Goal: Information Seeking & Learning: Learn about a topic

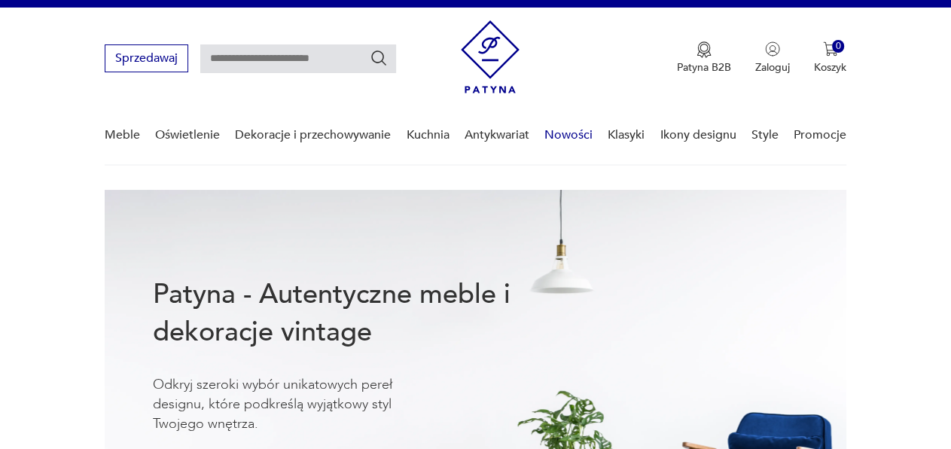
click at [556, 135] on link "Nowości" at bounding box center [568, 135] width 48 height 58
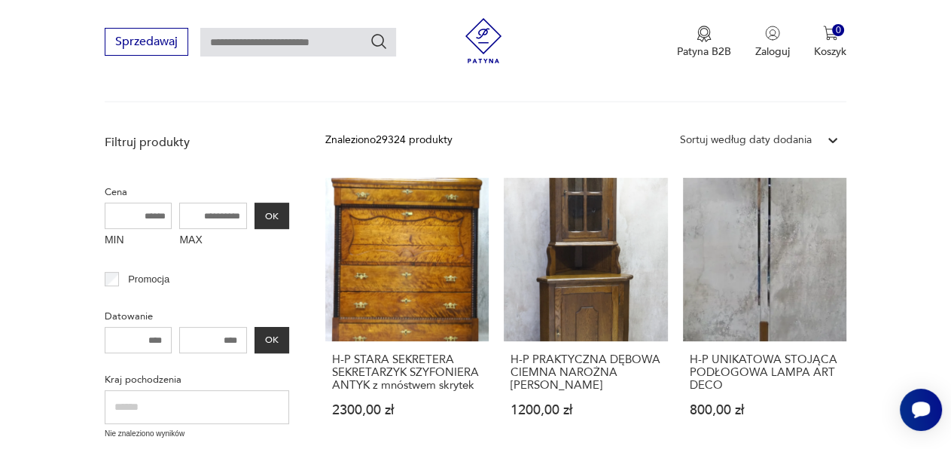
scroll to position [296, 0]
click at [748, 265] on link "H-P UNIKATOWA STOJĄCA PODŁOGOWA LAMPA ART DECO 800,00 zł" at bounding box center [764, 311] width 163 height 268
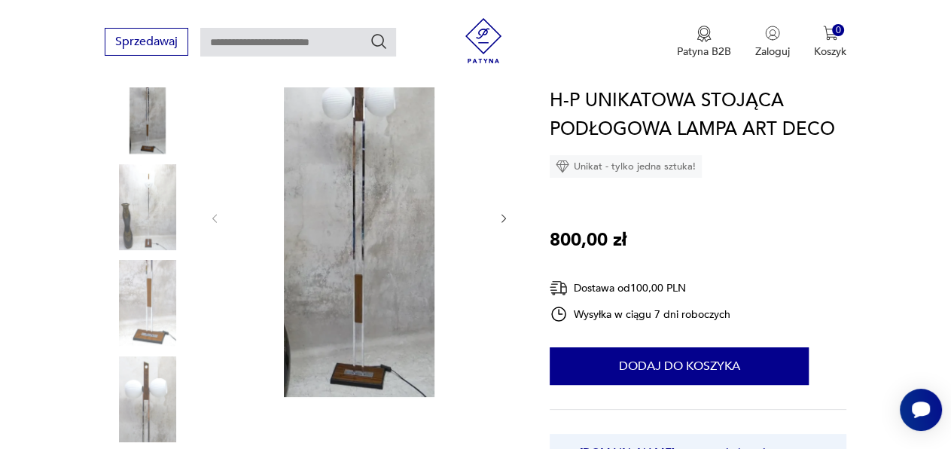
scroll to position [258, 0]
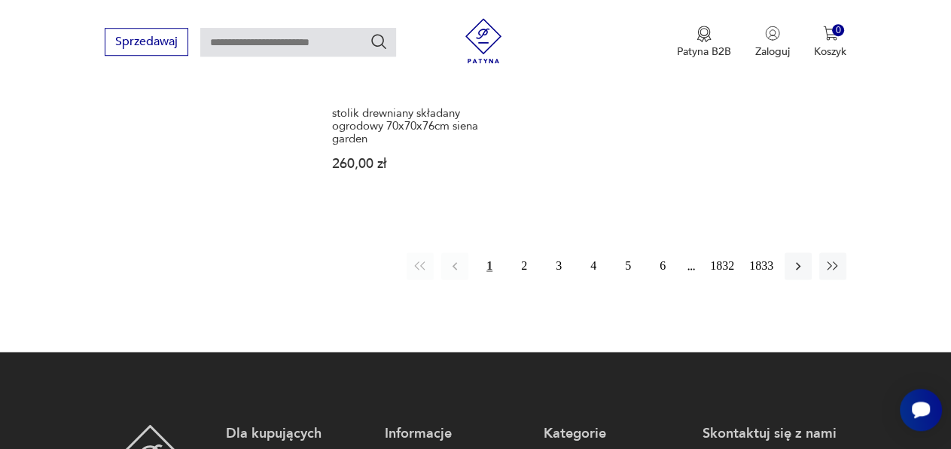
scroll to position [2050, 0]
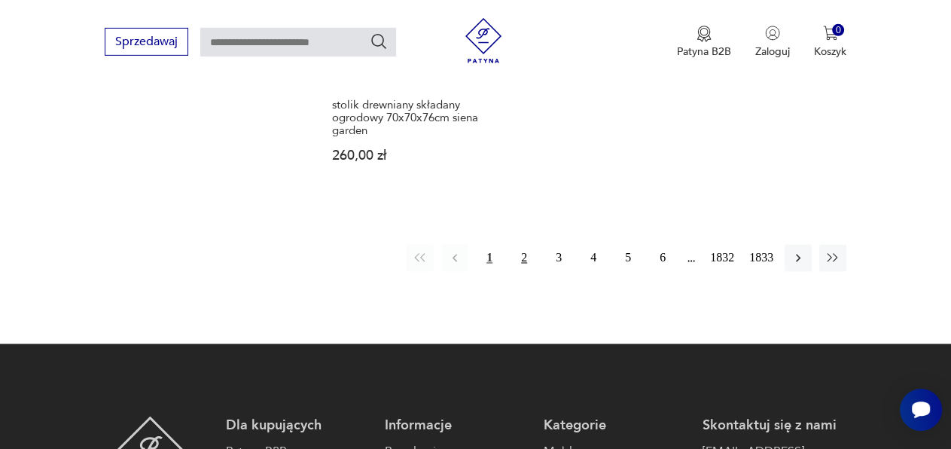
click at [526, 265] on button "2" at bounding box center [524, 258] width 27 height 27
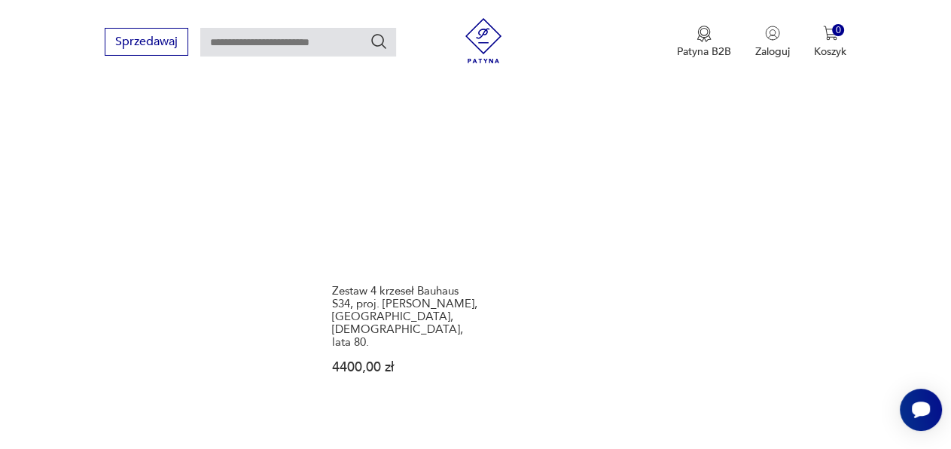
scroll to position [1882, 0]
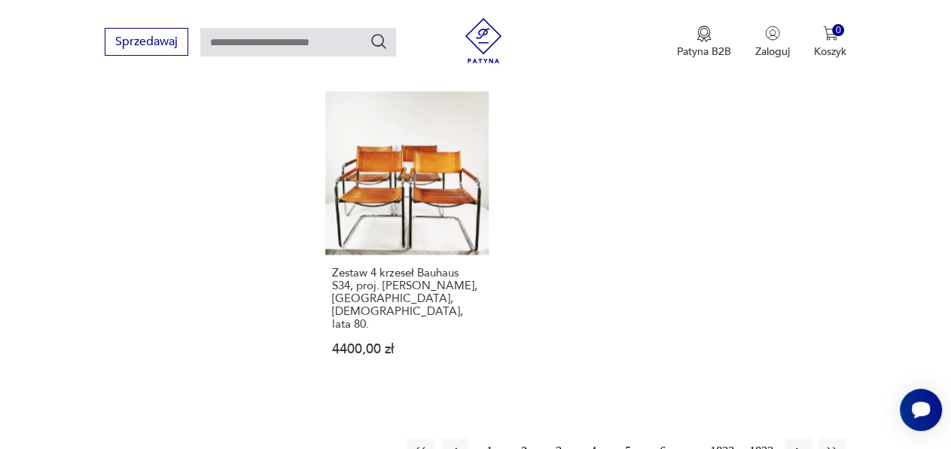
click at [554, 437] on button "3" at bounding box center [558, 450] width 27 height 27
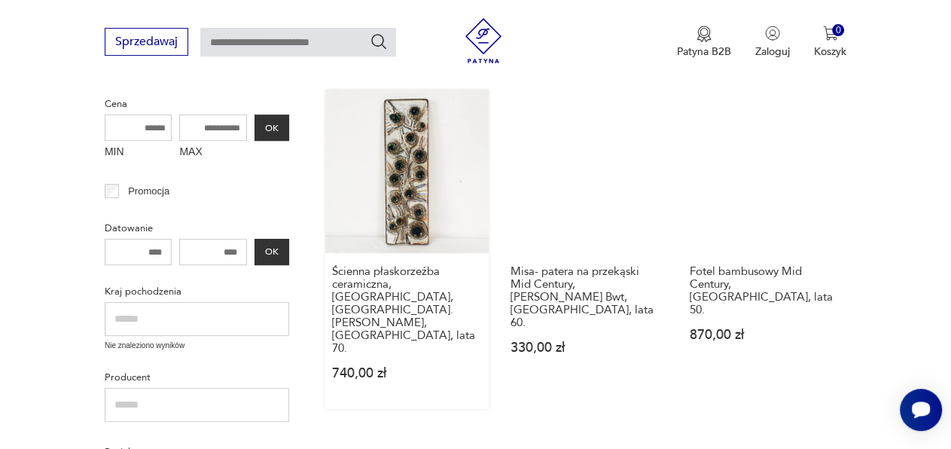
scroll to position [385, 0]
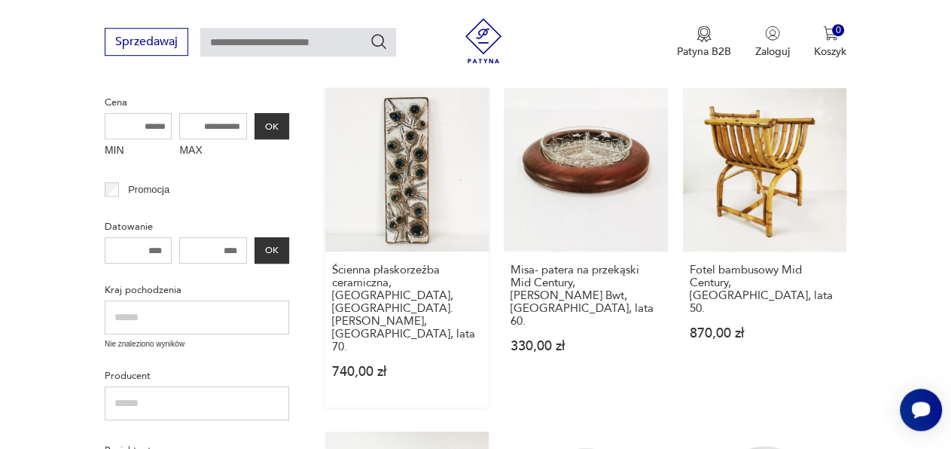
click at [404, 195] on link "Ścienna płaskorzeźba ceramiczna, [GEOGRAPHIC_DATA], [GEOGRAPHIC_DATA]. [PERSON_…" at bounding box center [406, 247] width 163 height 319
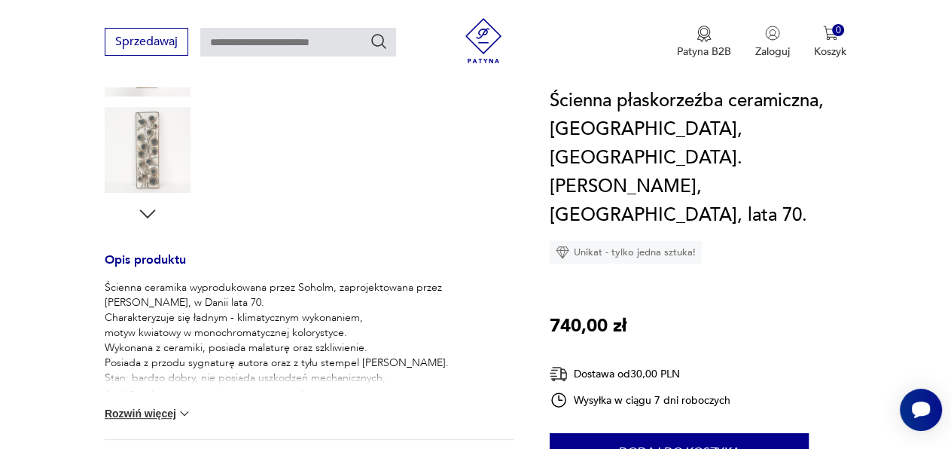
scroll to position [473, 0]
click at [177, 407] on button "Rozwiń więcej" at bounding box center [148, 412] width 87 height 15
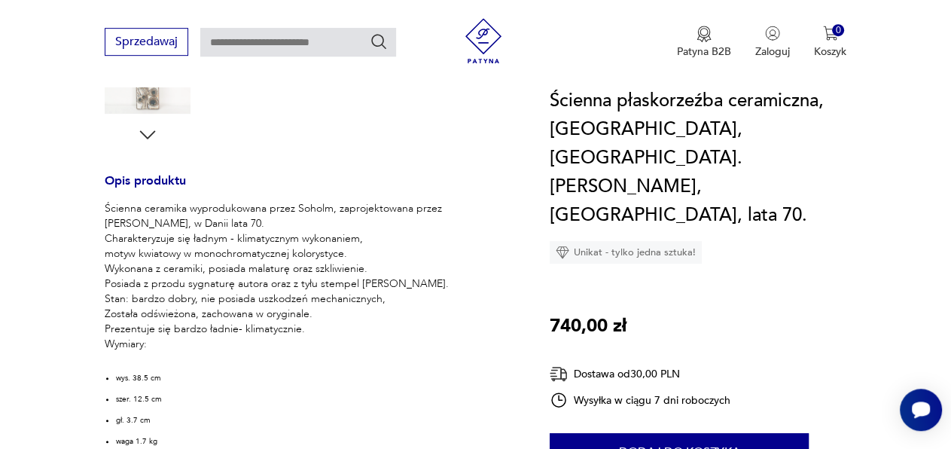
scroll to position [571, 0]
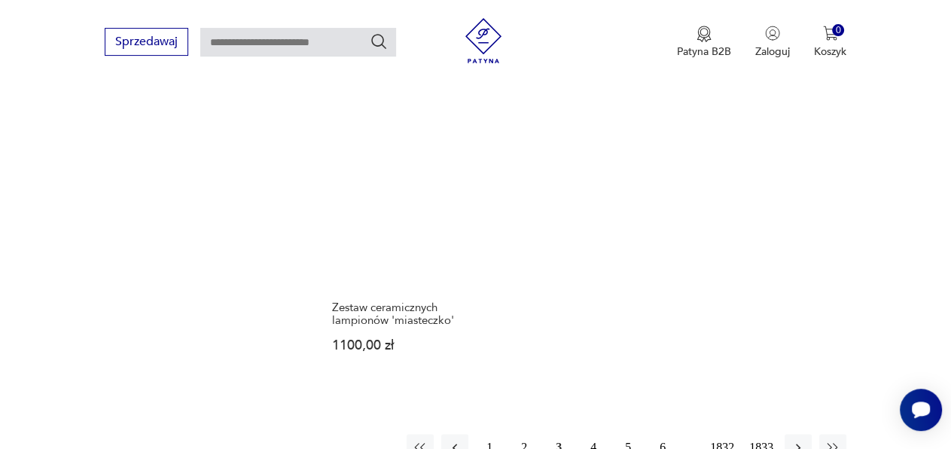
scroll to position [1902, 0]
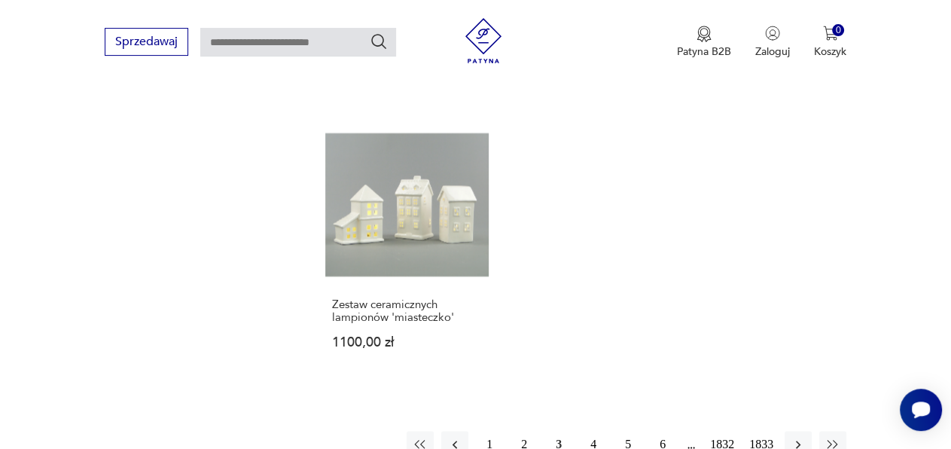
click at [587, 431] on button "4" at bounding box center [593, 444] width 27 height 27
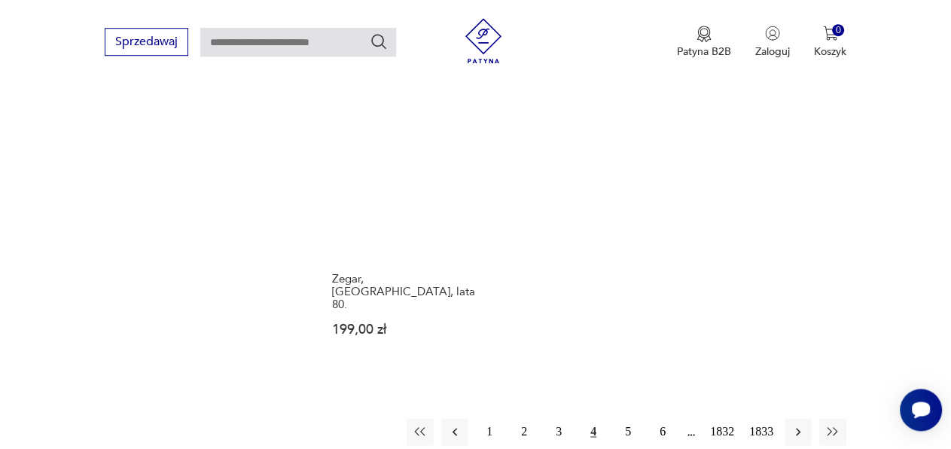
scroll to position [1894, 0]
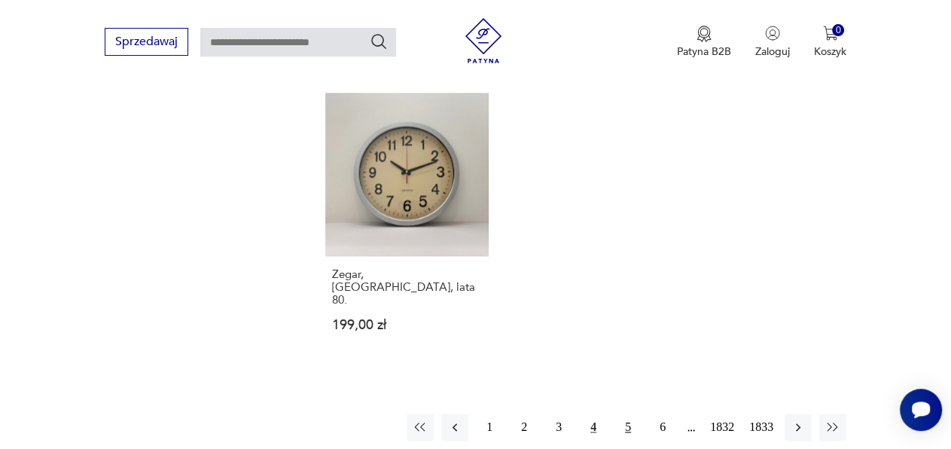
click at [622, 413] on button "5" at bounding box center [627, 426] width 27 height 27
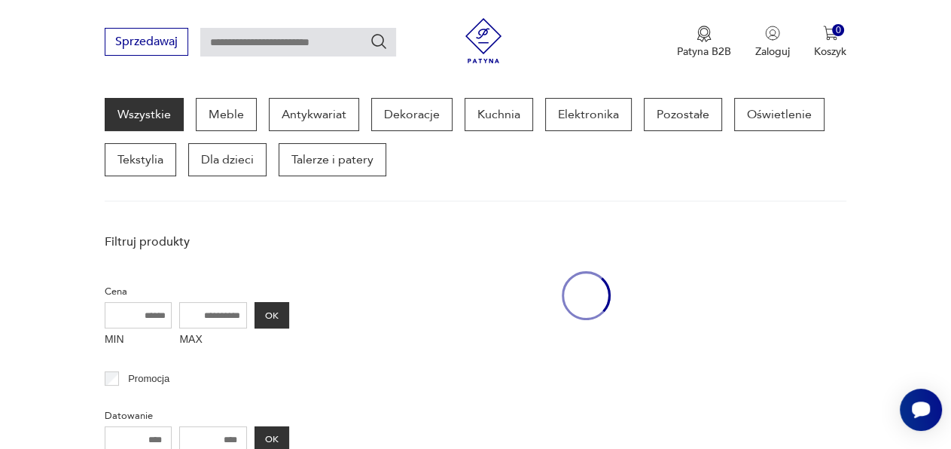
scroll to position [194, 0]
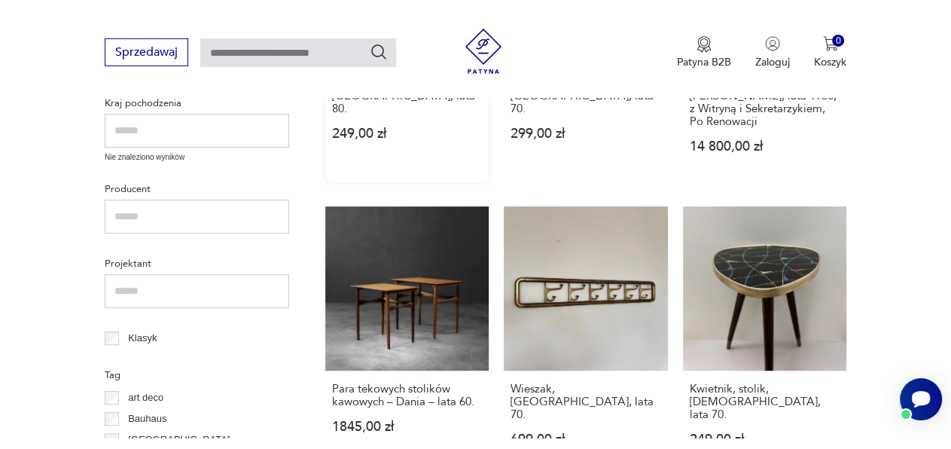
scroll to position [590, 0]
